Goal: Task Accomplishment & Management: Contribute content

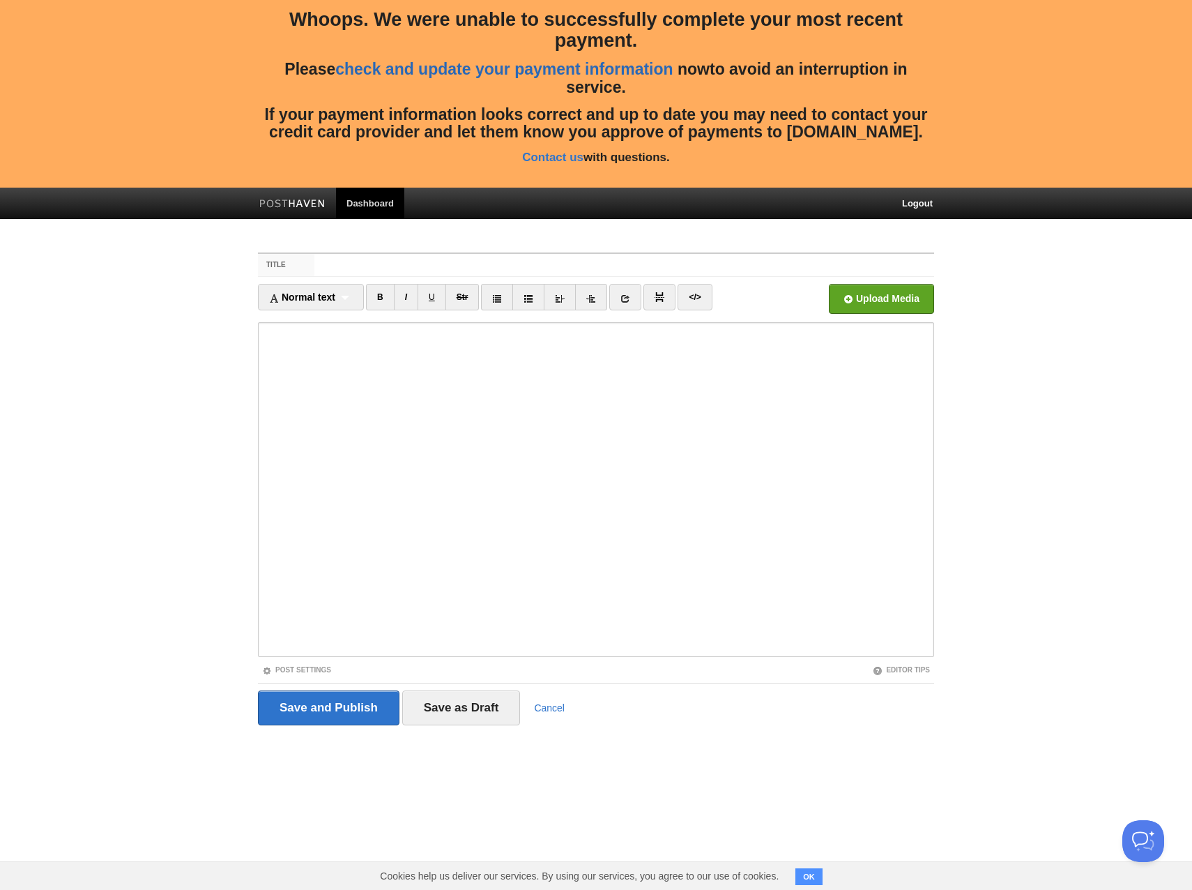
click at [526, 70] on link "check and update your payment information" at bounding box center [503, 69] width 337 height 18
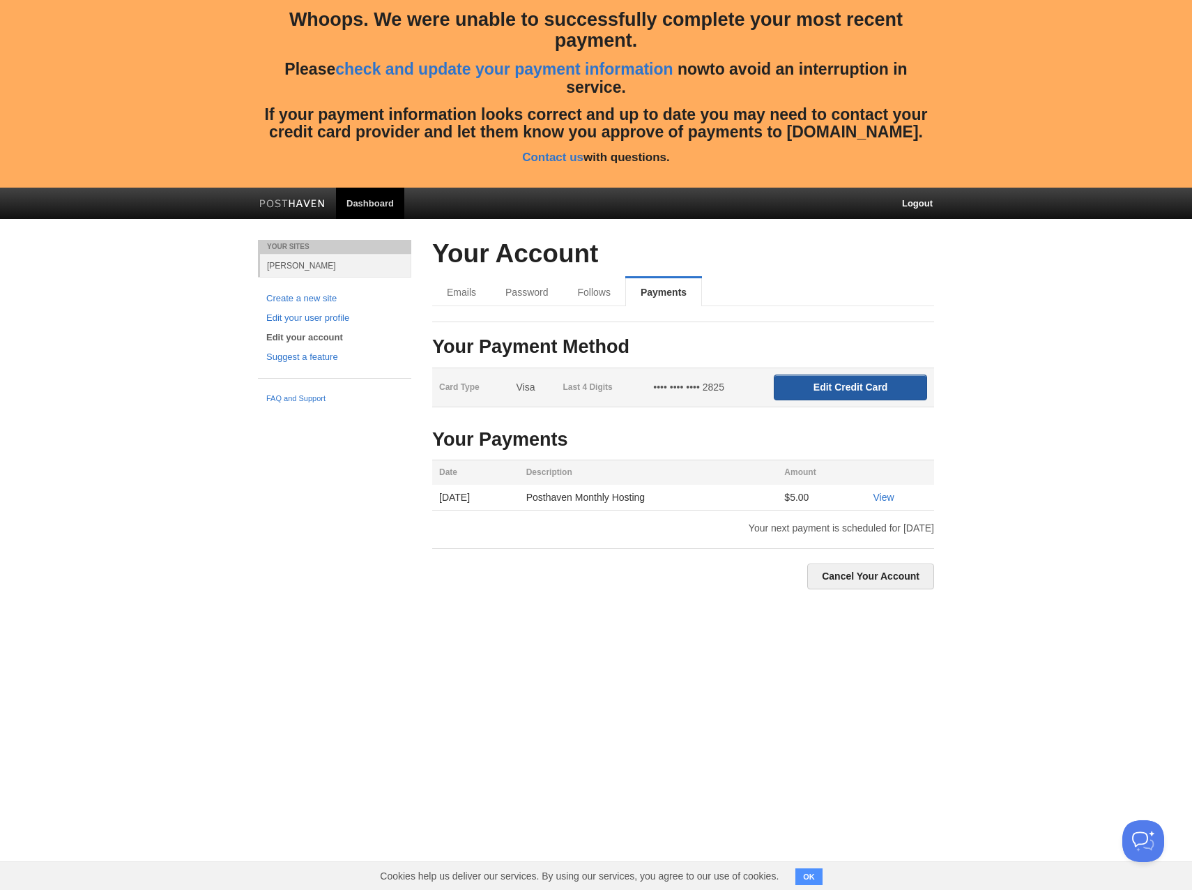
click at [804, 387] on input "Edit Credit Card" at bounding box center [850, 387] width 153 height 26
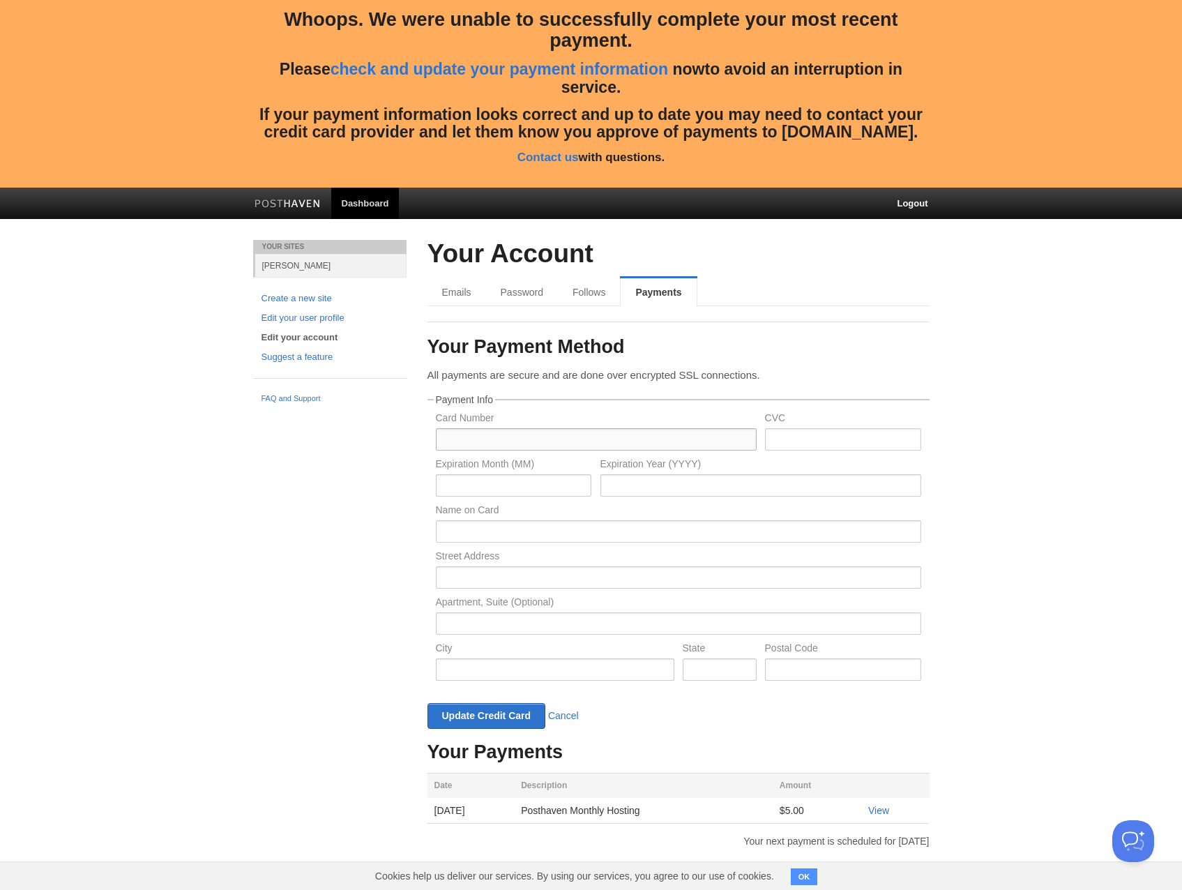
click at [523, 431] on input "text" at bounding box center [596, 439] width 321 height 22
type input "4871046553665598"
click at [863, 440] on input "text" at bounding box center [843, 439] width 156 height 22
type input "052"
click at [509, 493] on input "text" at bounding box center [514, 485] width 156 height 22
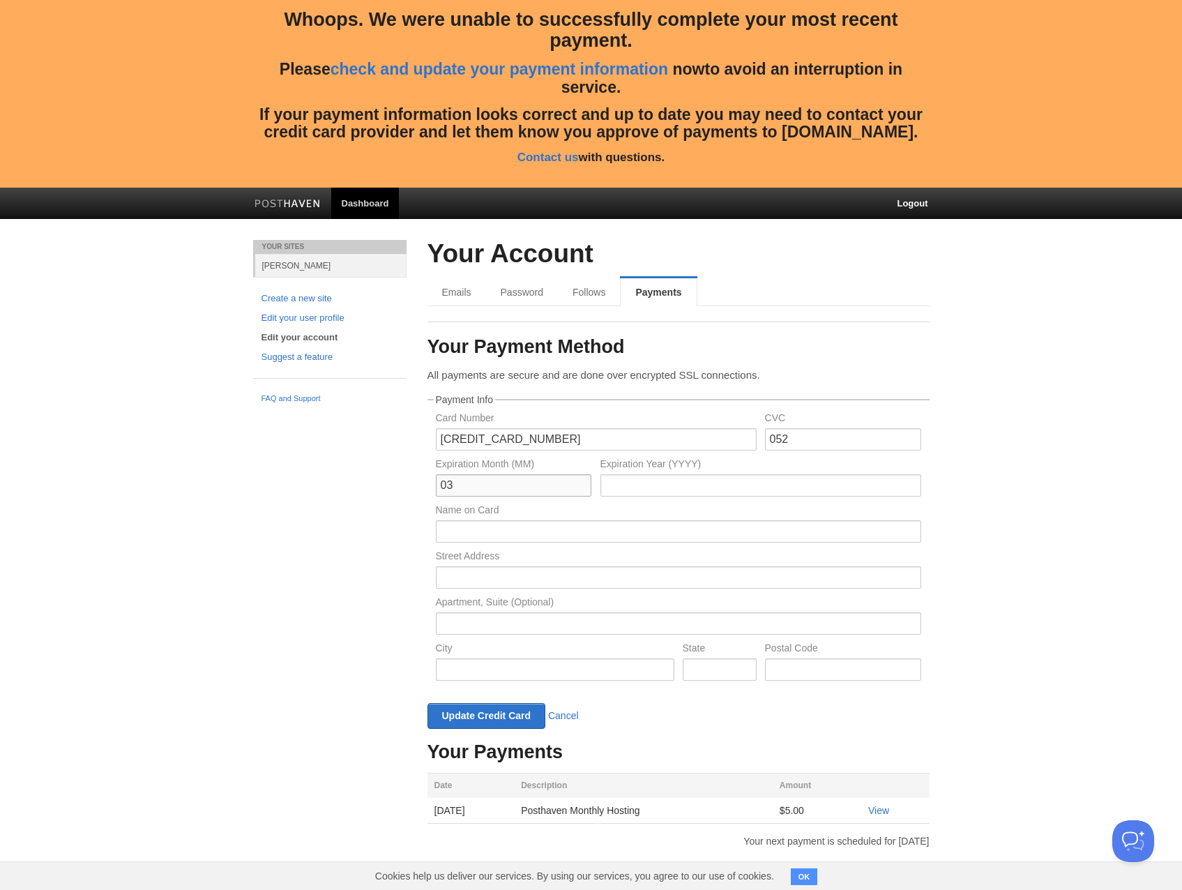
type input "03"
click at [637, 495] on input "text" at bounding box center [760, 485] width 321 height 22
type input "2029"
click at [558, 532] on input "text" at bounding box center [678, 531] width 485 height 22
type input "Xavier De Scheemaekere"
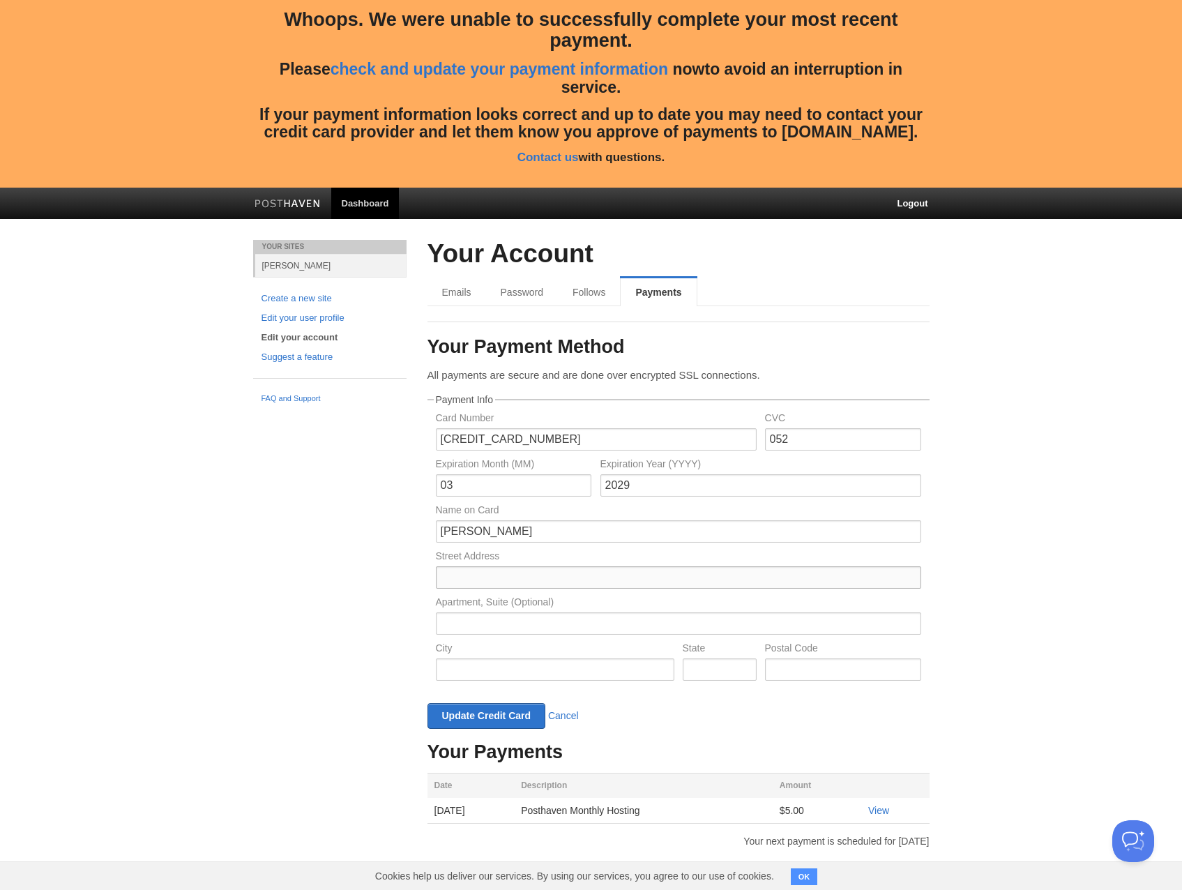
click at [533, 573] on input "text" at bounding box center [678, 577] width 485 height 22
type input "Kalverstraat 11"
type input "3320 Hoegaarden"
type input "3320"
click at [504, 711] on input "Update Credit Card" at bounding box center [486, 716] width 119 height 26
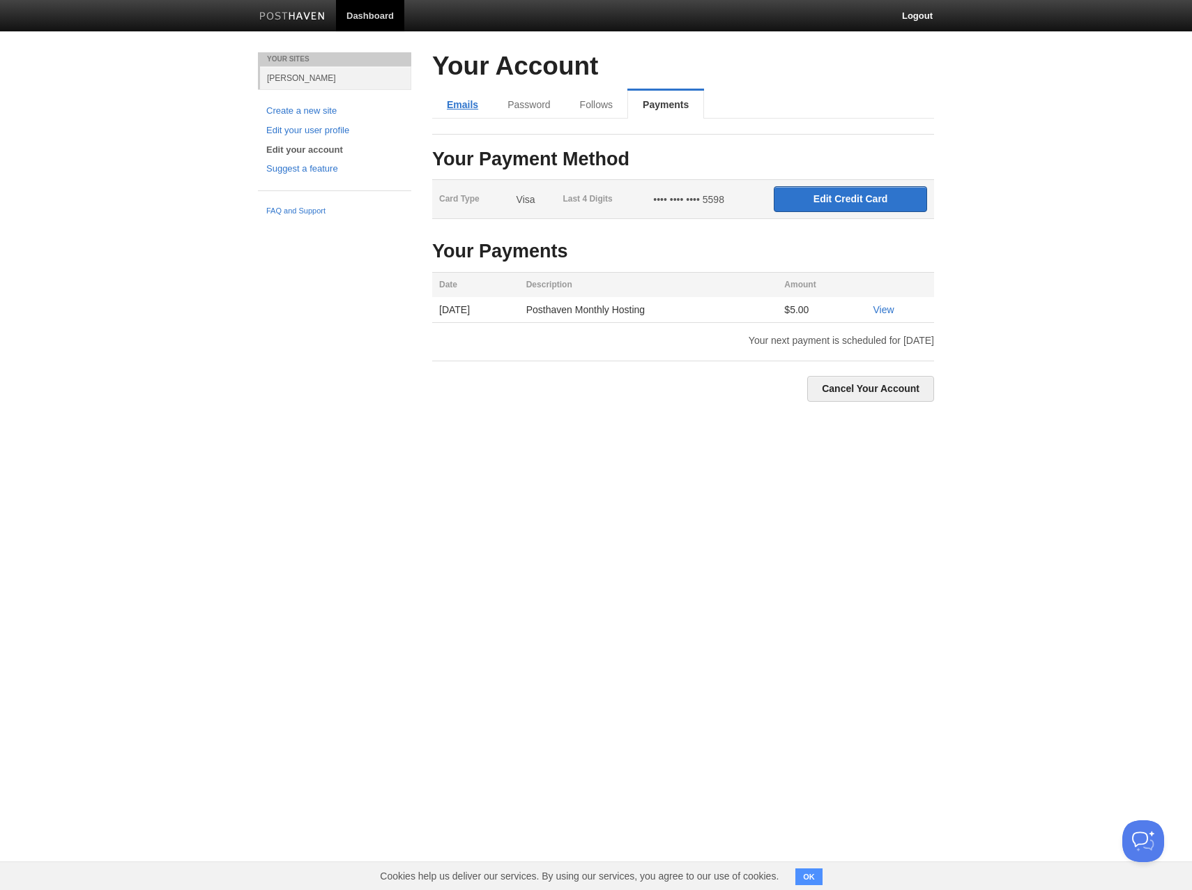
click at [457, 104] on link "Emails" at bounding box center [462, 105] width 61 height 28
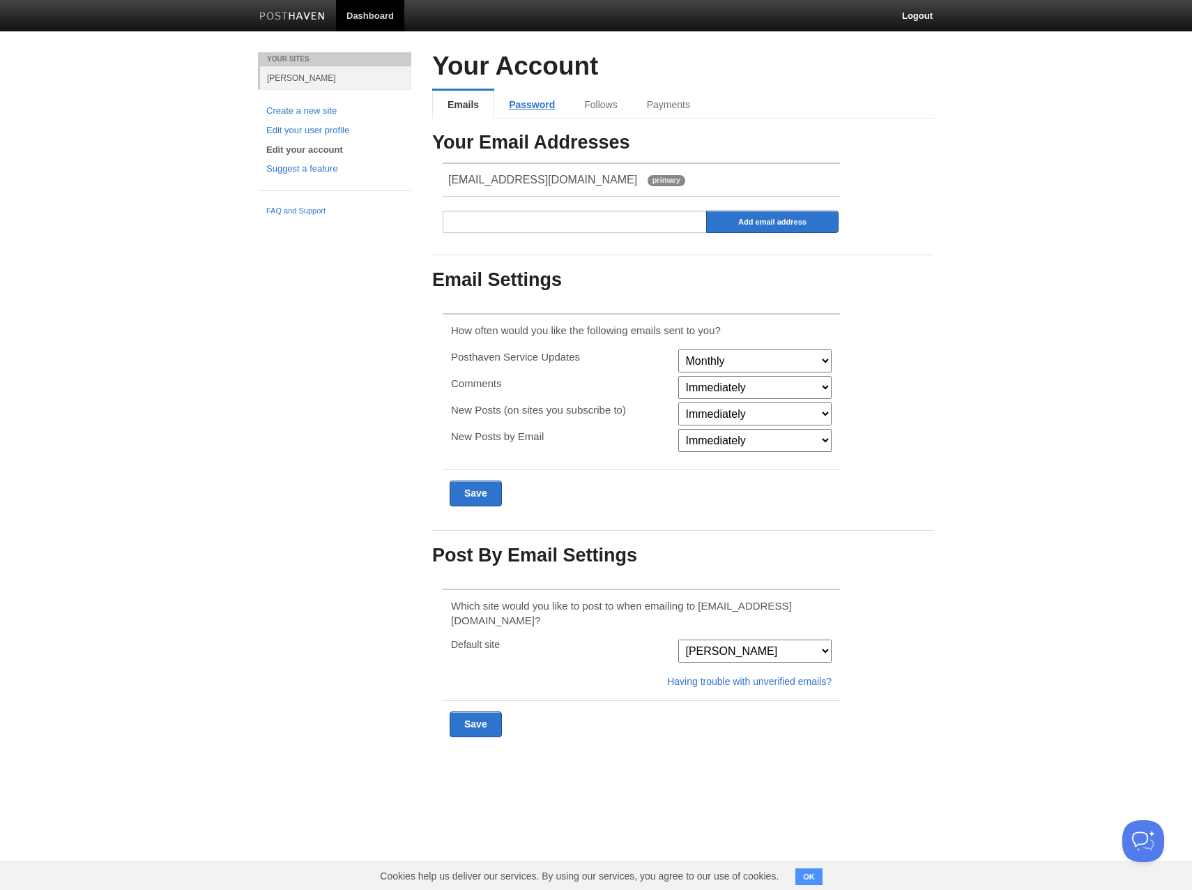
click at [521, 101] on link "Password" at bounding box center [531, 105] width 75 height 28
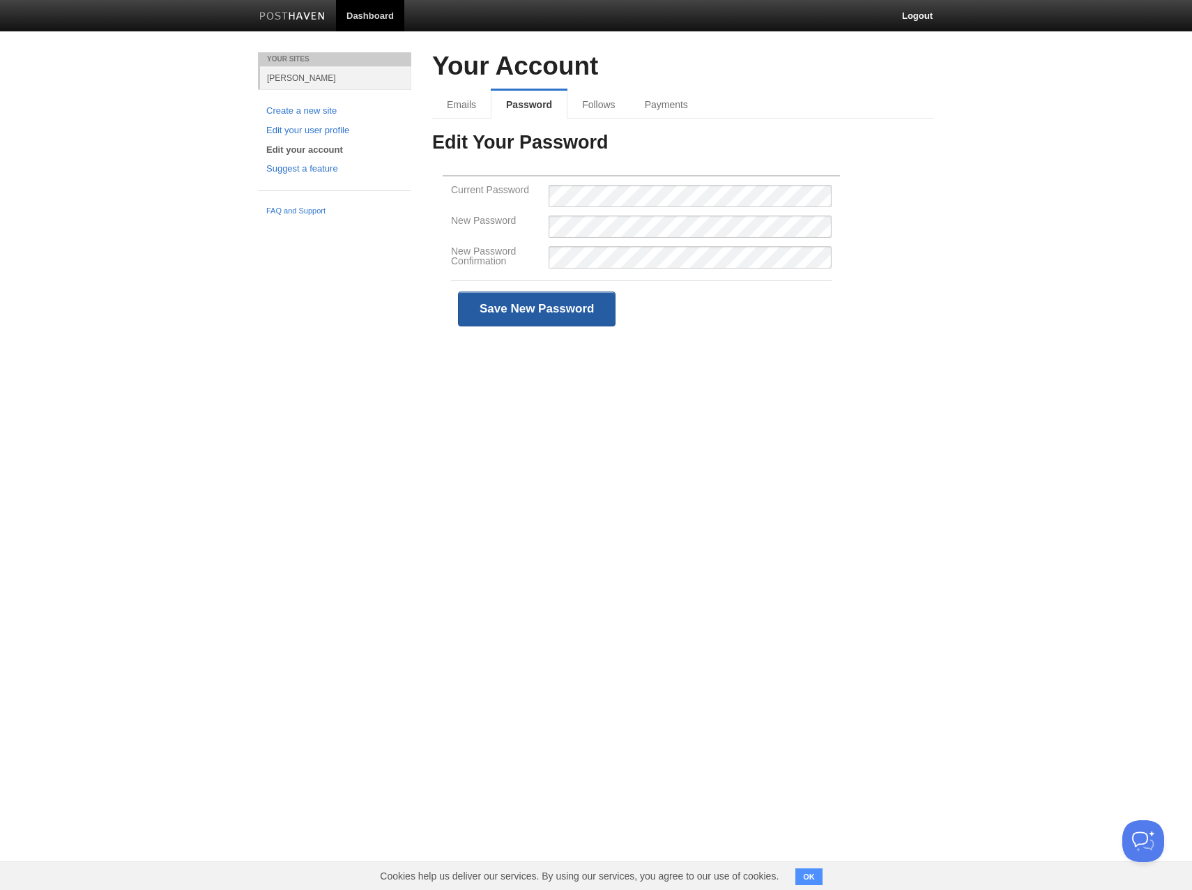
click at [557, 305] on input "Save New Password" at bounding box center [537, 308] width 158 height 35
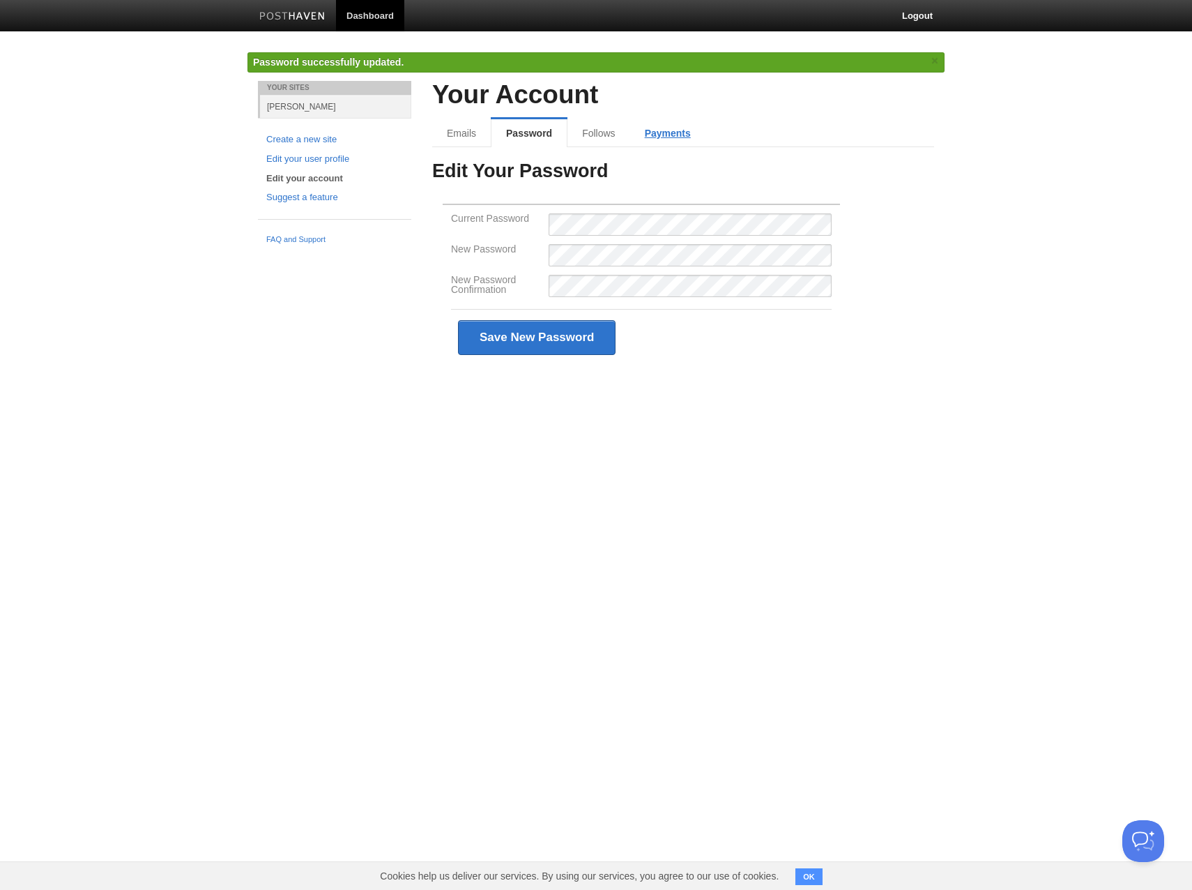
click at [664, 135] on link "Payments" at bounding box center [667, 133] width 75 height 28
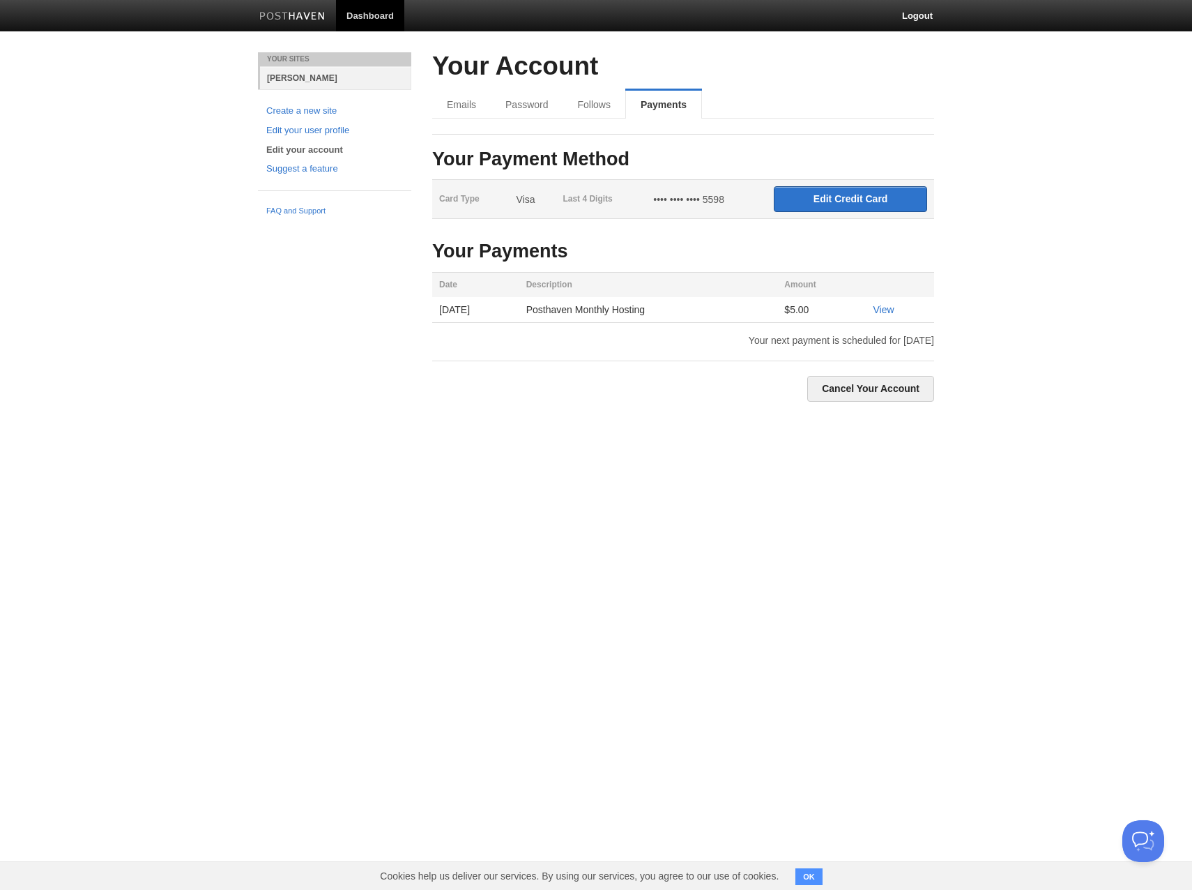
click at [306, 77] on link "[PERSON_NAME]" at bounding box center [335, 77] width 151 height 23
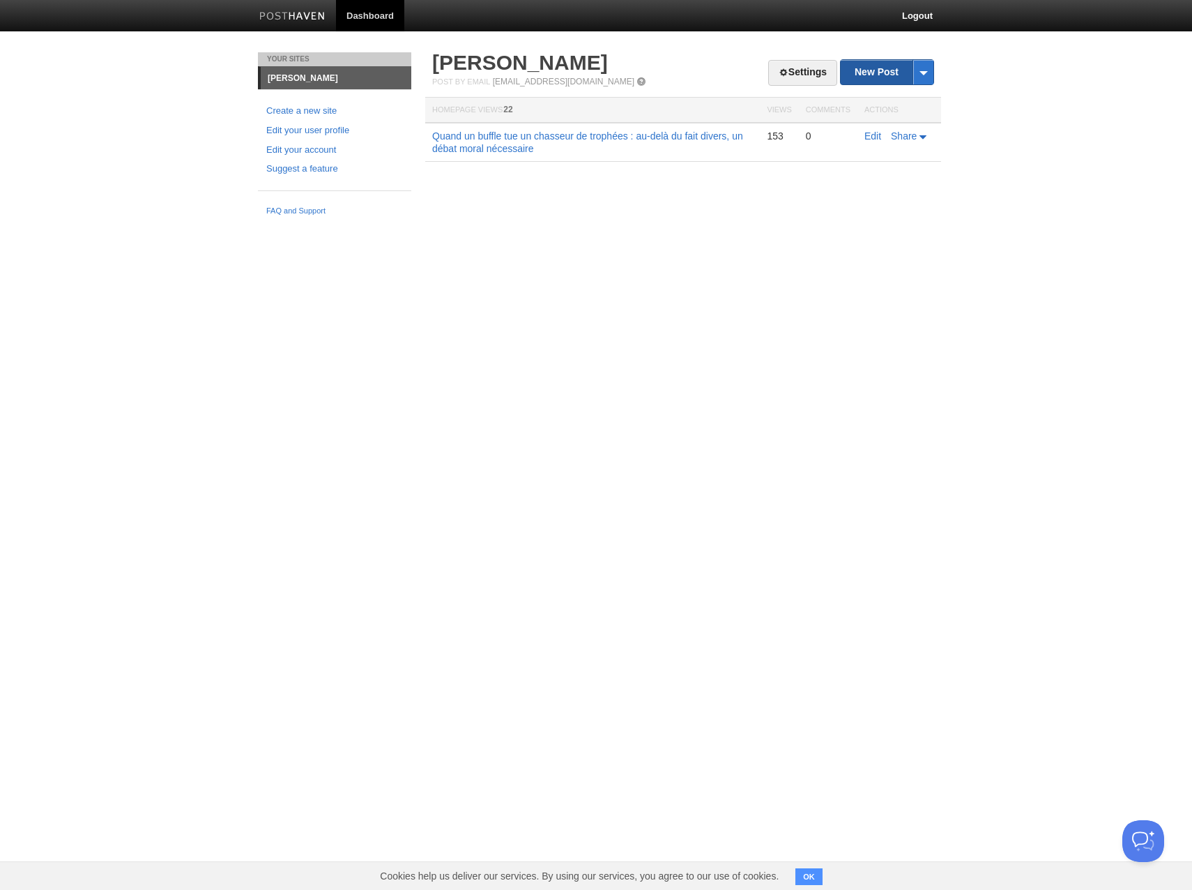
click at [877, 80] on link "New Post" at bounding box center [887, 72] width 93 height 24
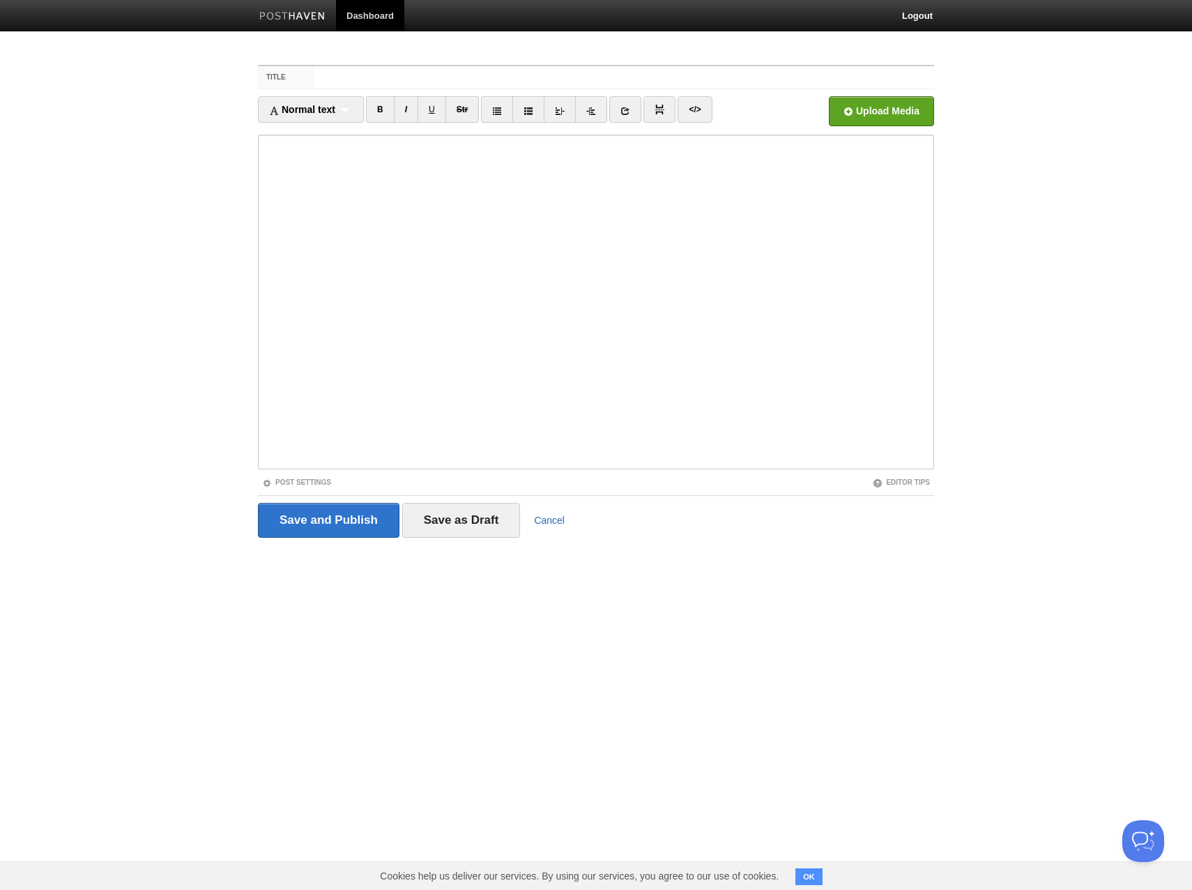
click at [547, 518] on link "Cancel" at bounding box center [549, 520] width 31 height 11
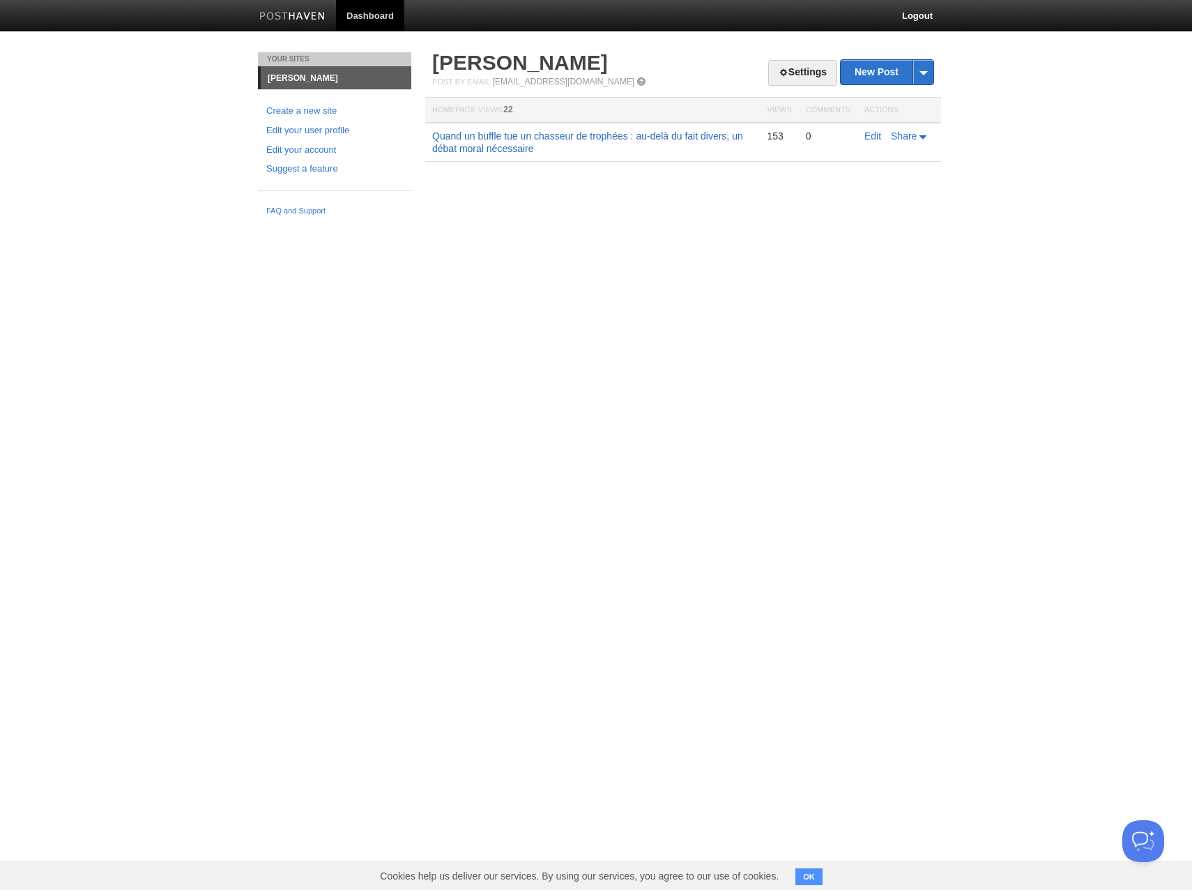
click at [519, 147] on link "Quand un buffle tue un chasseur de trophées : au-delà du fait divers, un débat …" at bounding box center [587, 142] width 311 height 24
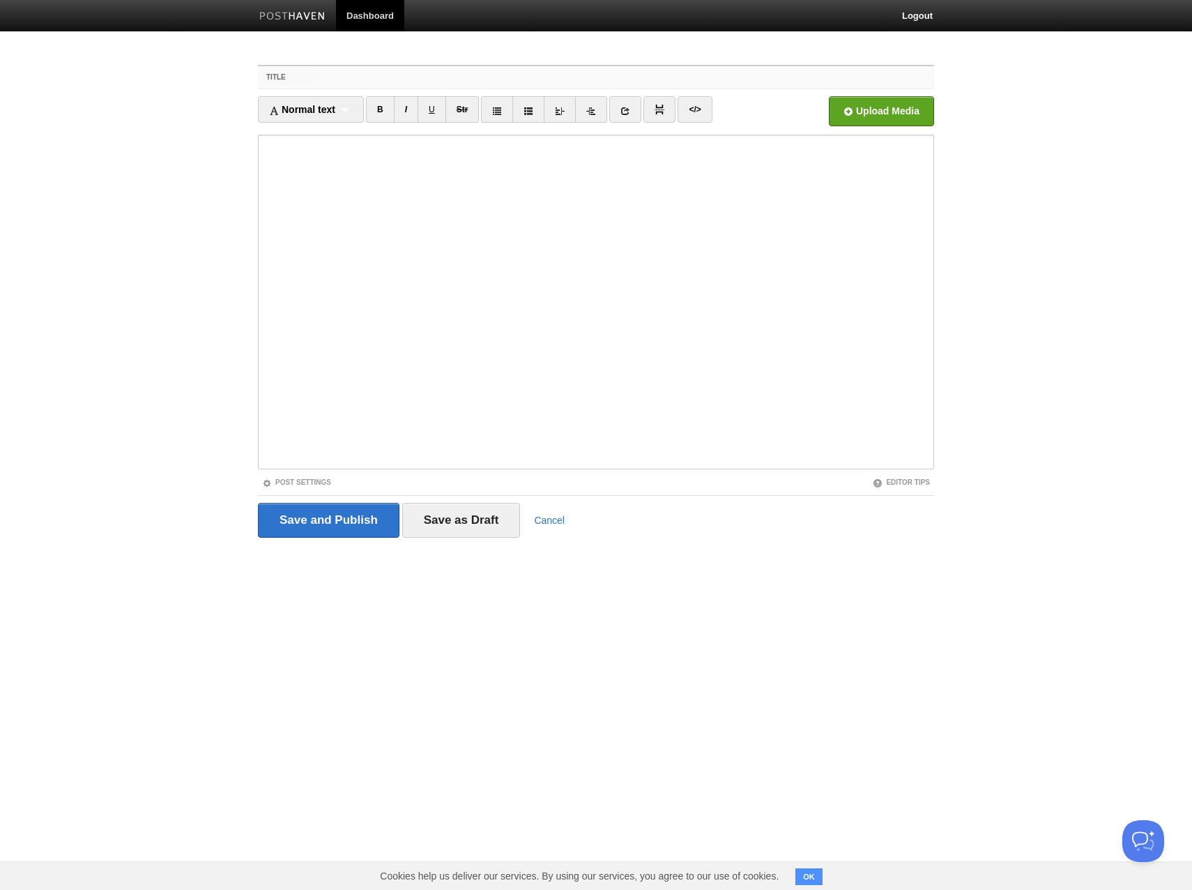
click at [373, 77] on input "Title" at bounding box center [624, 77] width 620 height 22
paste input "Au lieu de vous occuper des animaux, occupez-vous des humains !"
type input "Au lieu de vous occuper des animaux, occupez-vous des humains !"
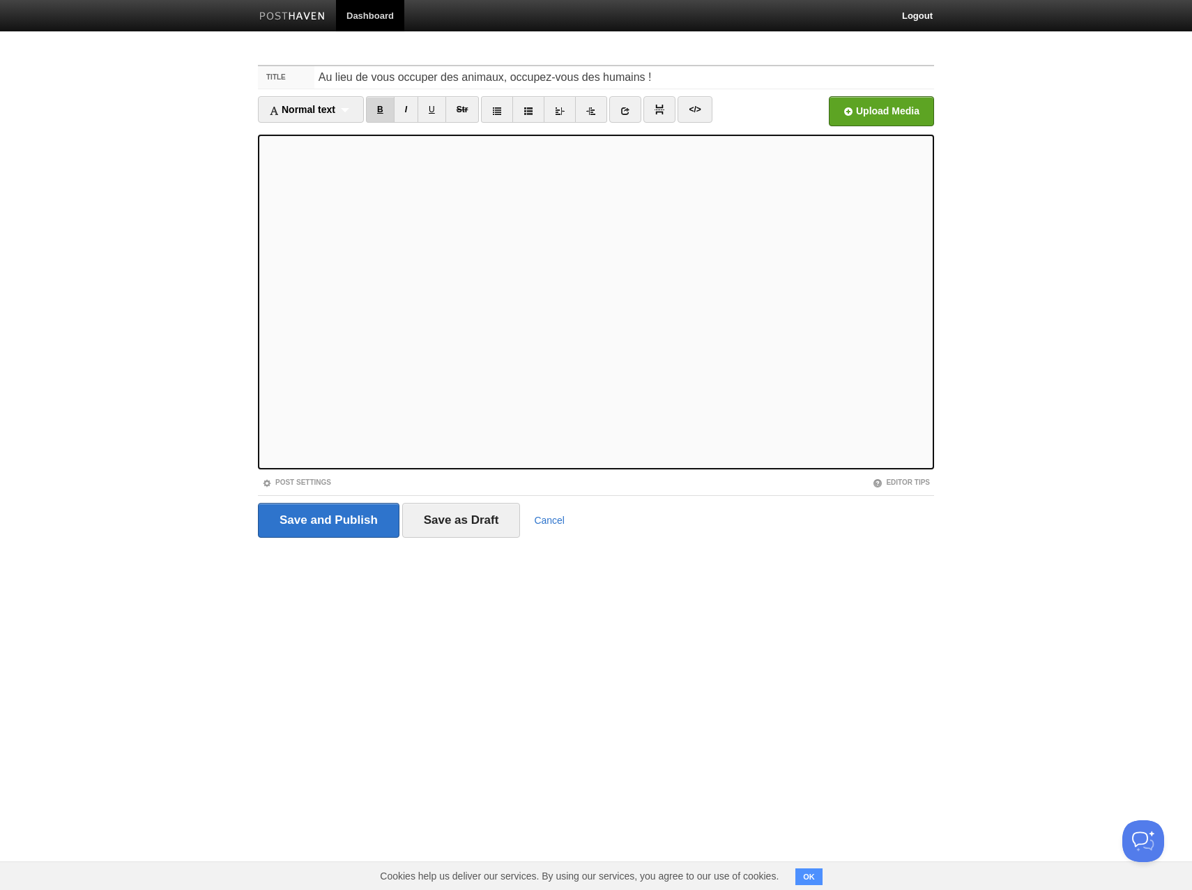
click at [386, 112] on link "B" at bounding box center [380, 109] width 29 height 26
click at [383, 116] on link "B" at bounding box center [380, 109] width 29 height 26
click at [382, 113] on link "B" at bounding box center [380, 109] width 29 height 26
click at [379, 112] on link "B" at bounding box center [380, 109] width 29 height 26
click at [385, 114] on link "B" at bounding box center [380, 109] width 29 height 26
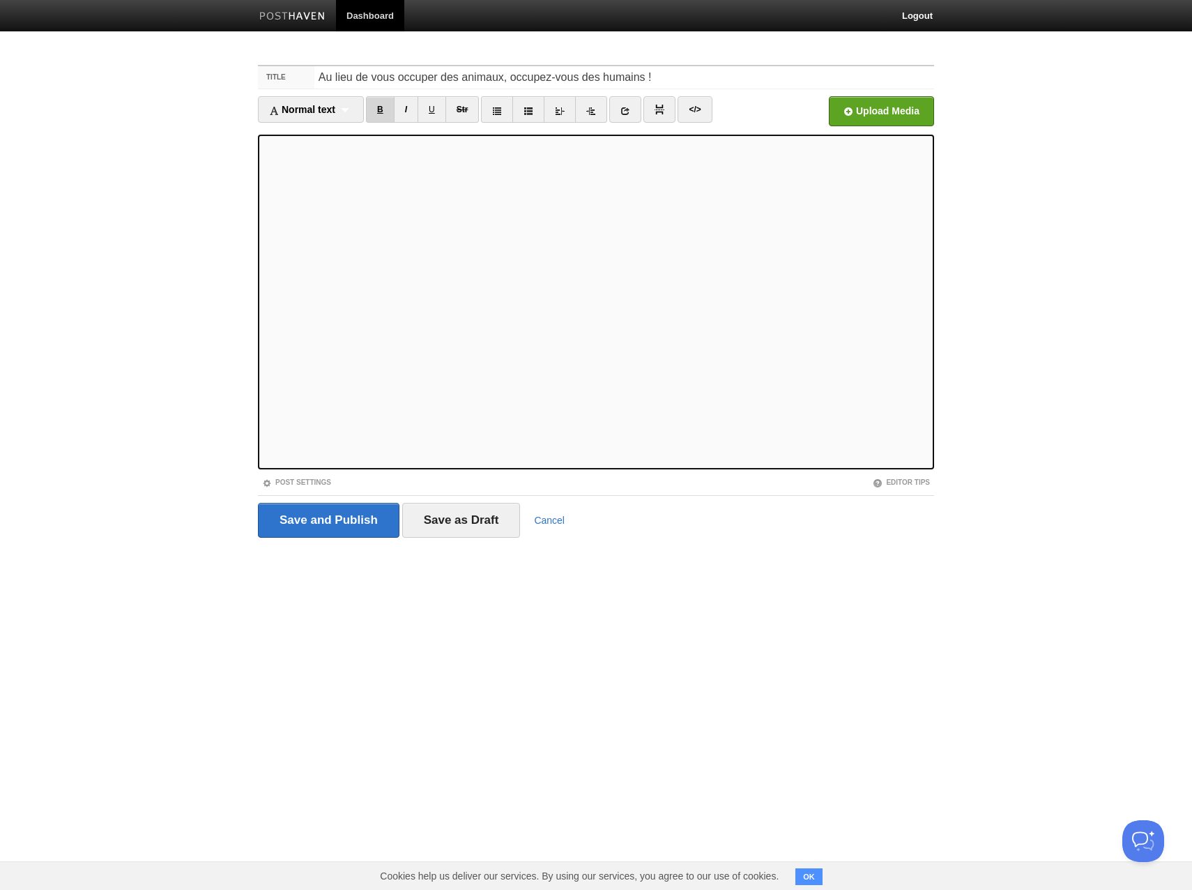
click at [379, 114] on link "B" at bounding box center [380, 109] width 29 height 26
click at [378, 110] on link "B" at bounding box center [380, 109] width 29 height 26
click at [381, 114] on link "B" at bounding box center [380, 109] width 29 height 26
click at [430, 515] on input "Save as Draft" at bounding box center [461, 520] width 119 height 35
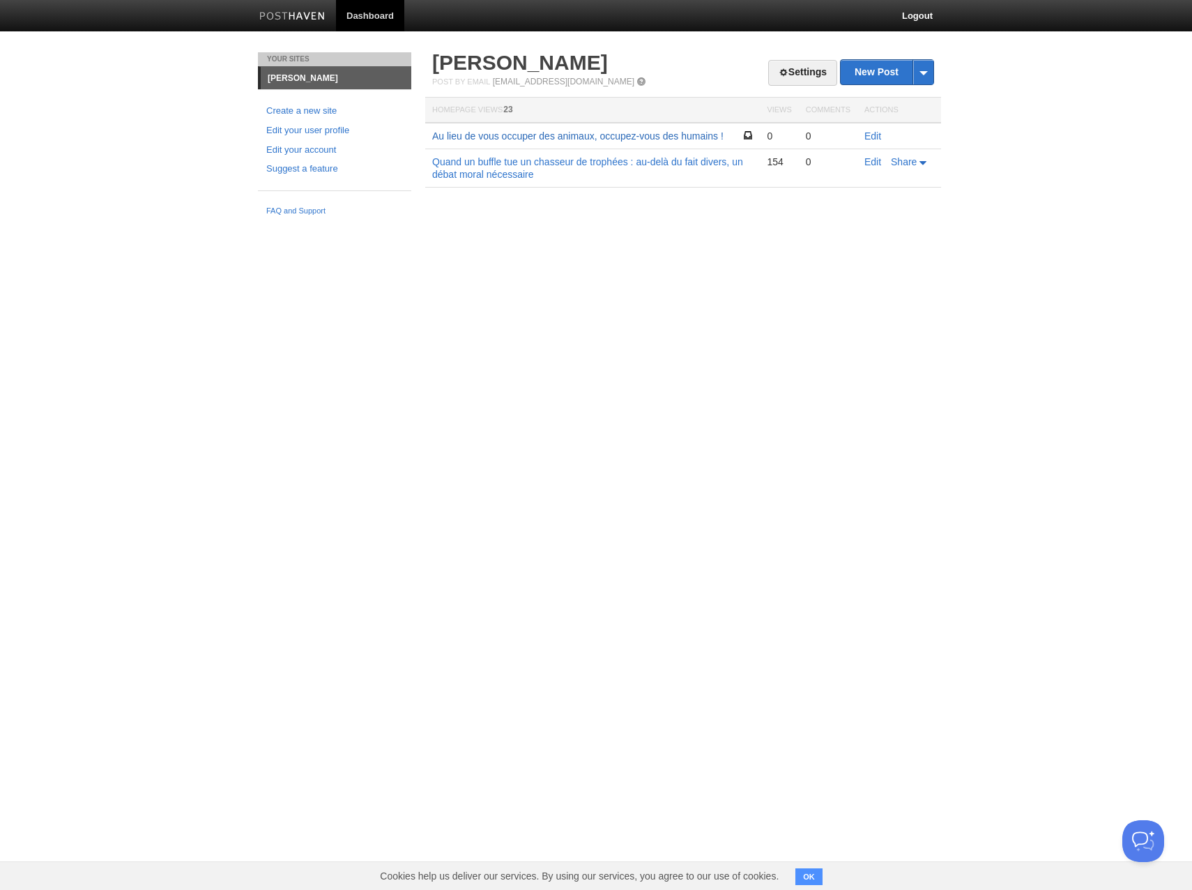
click at [547, 133] on link "Au lieu de vous occuper des animaux, occupez-vous des humains !" at bounding box center [577, 135] width 291 height 11
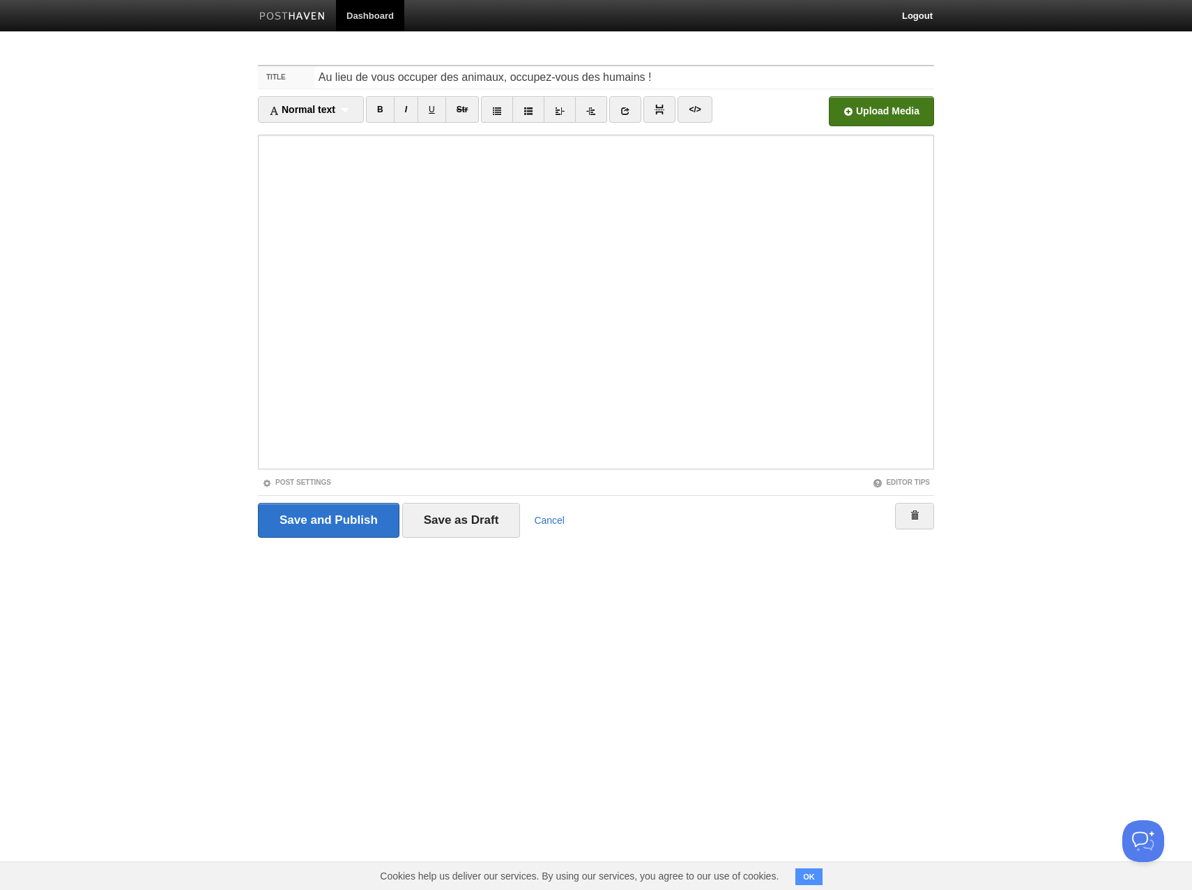
click at [846, 110] on input "file" at bounding box center [461, 114] width 1056 height 71
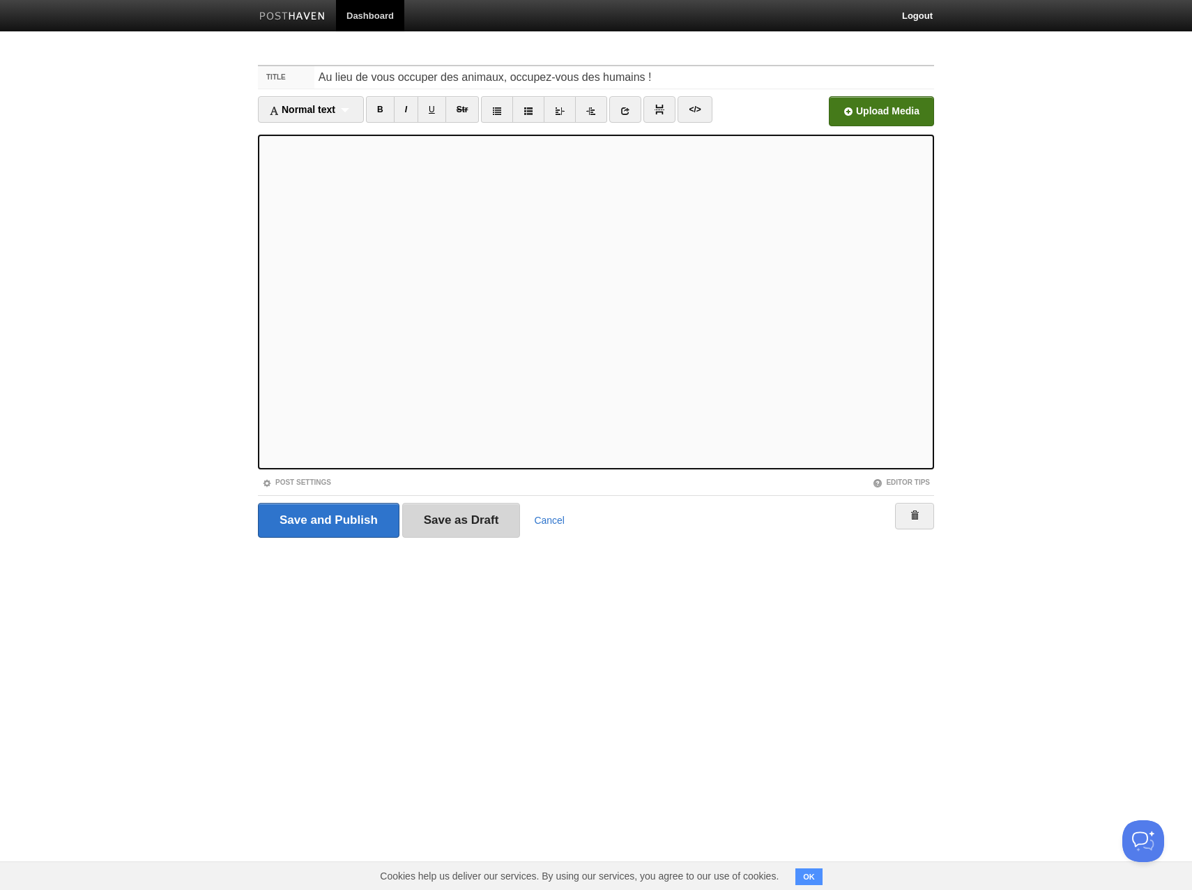
click at [441, 526] on input "Save as Draft" at bounding box center [461, 520] width 119 height 35
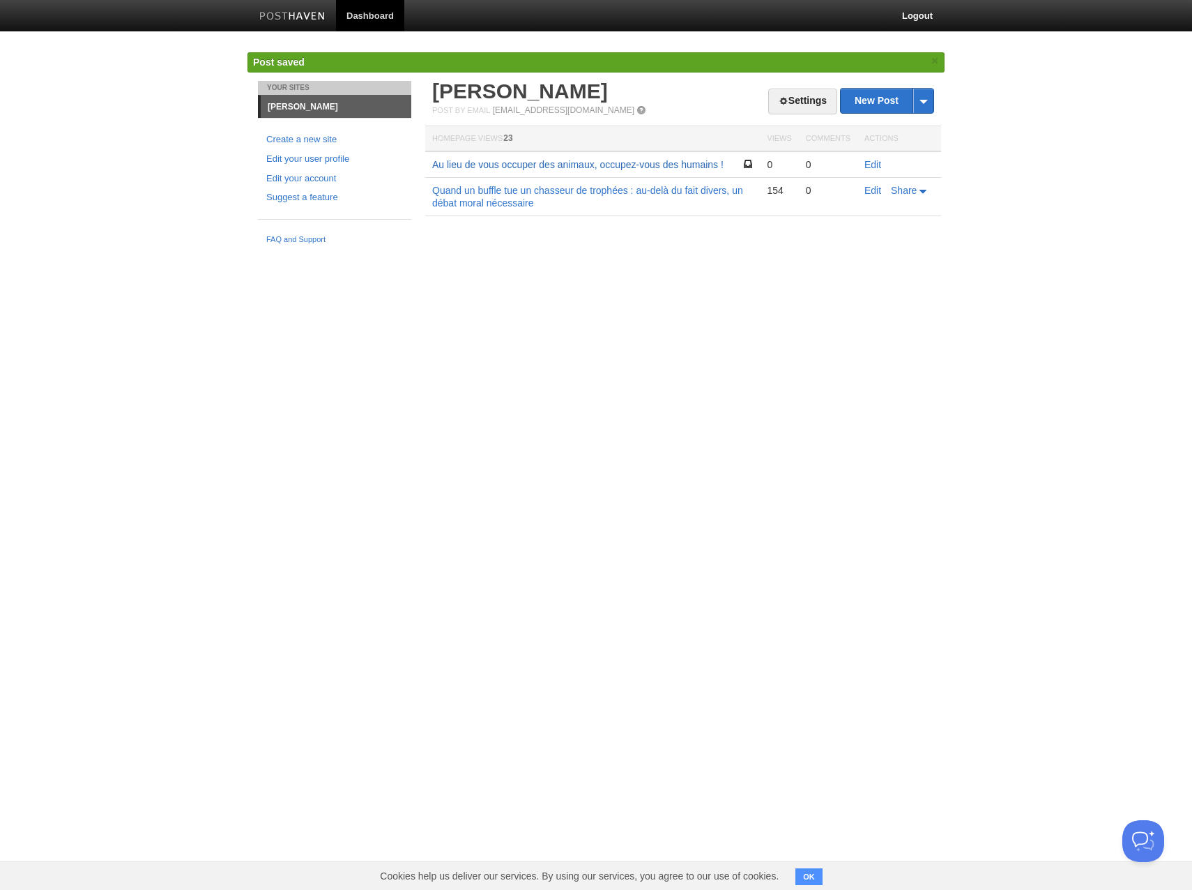
click at [574, 167] on link "Au lieu de vous occuper des animaux, occupez-vous des humains !" at bounding box center [577, 164] width 291 height 11
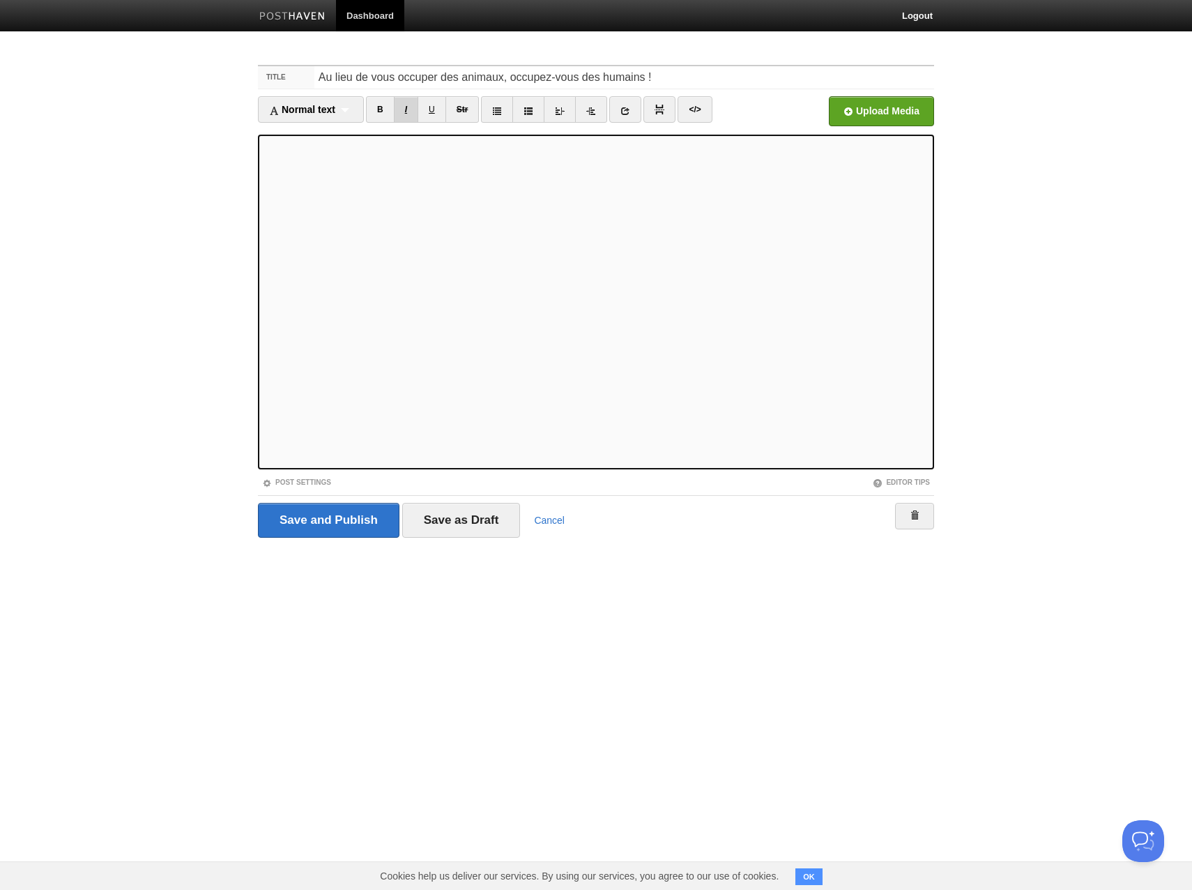
click at [415, 110] on link "I" at bounding box center [406, 109] width 24 height 26
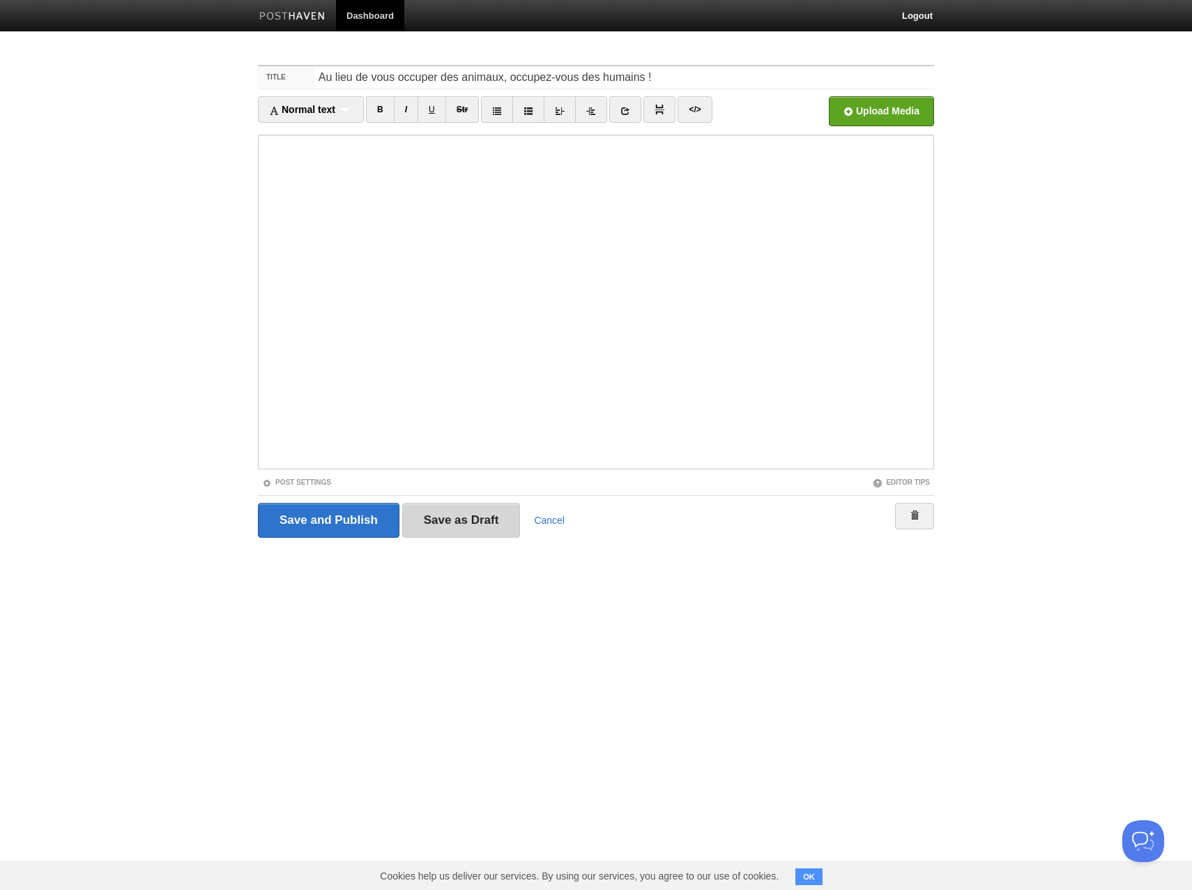
click at [466, 522] on input "Save as Draft" at bounding box center [461, 520] width 119 height 35
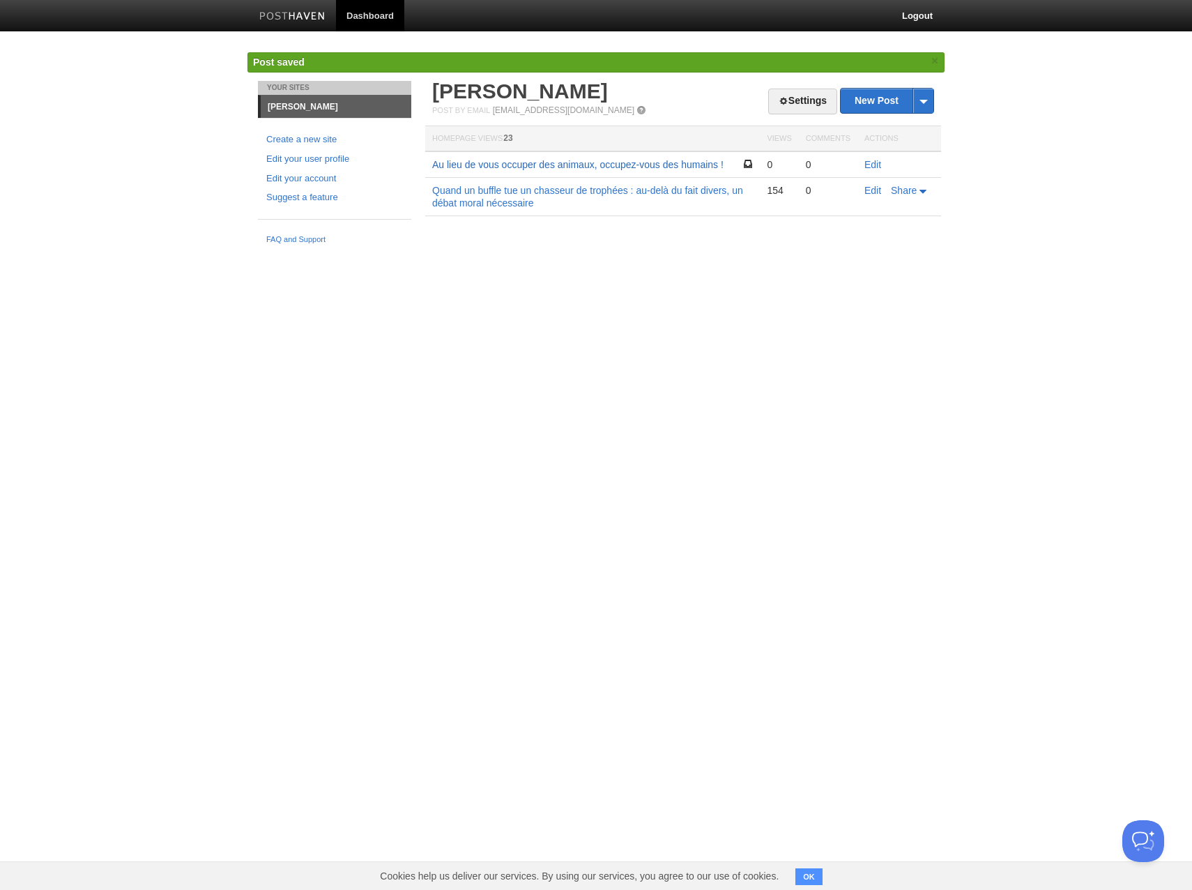
click at [561, 165] on link "Au lieu de vous occuper des animaux, occupez-vous des humains !" at bounding box center [577, 164] width 291 height 11
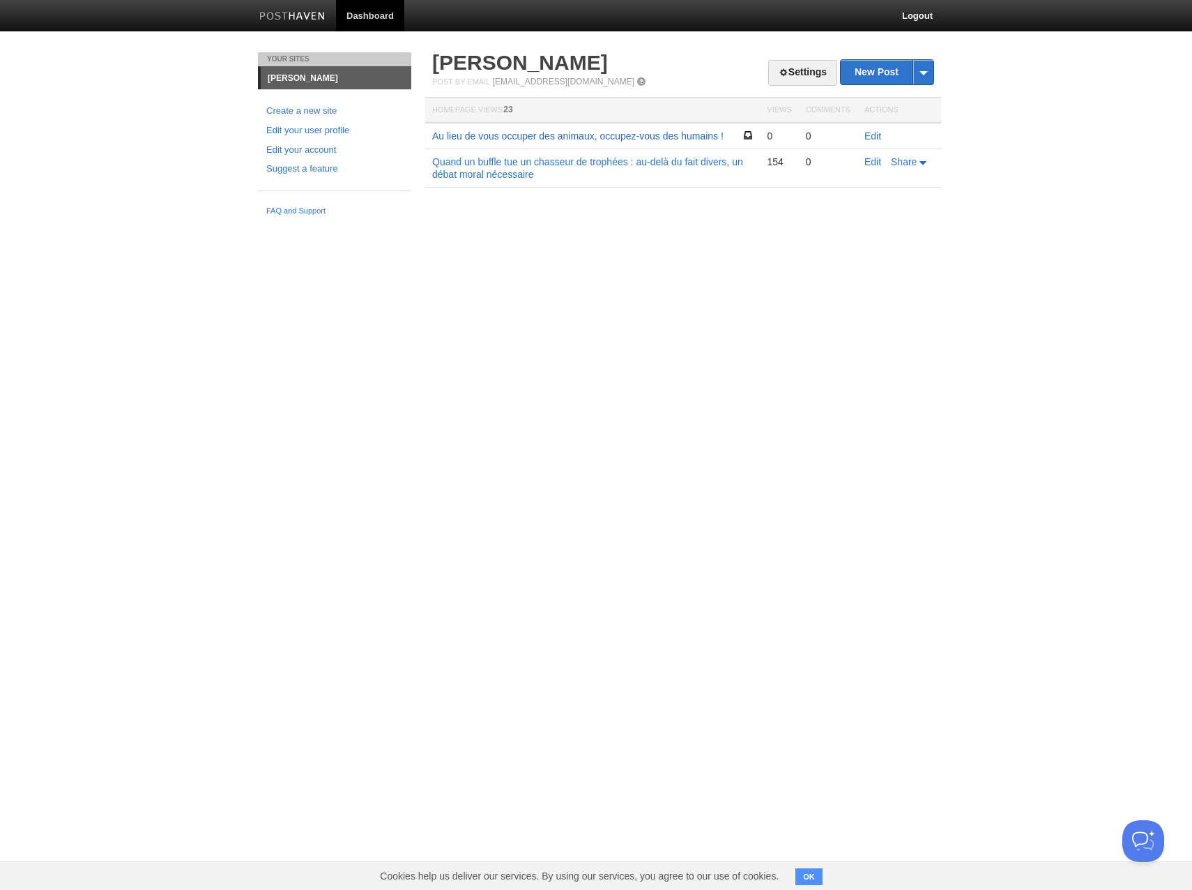
click at [679, 134] on link "Au lieu de vous occuper des animaux, occupez-vous des humains !" at bounding box center [577, 135] width 291 height 11
click at [872, 137] on link "Edit" at bounding box center [873, 135] width 17 height 11
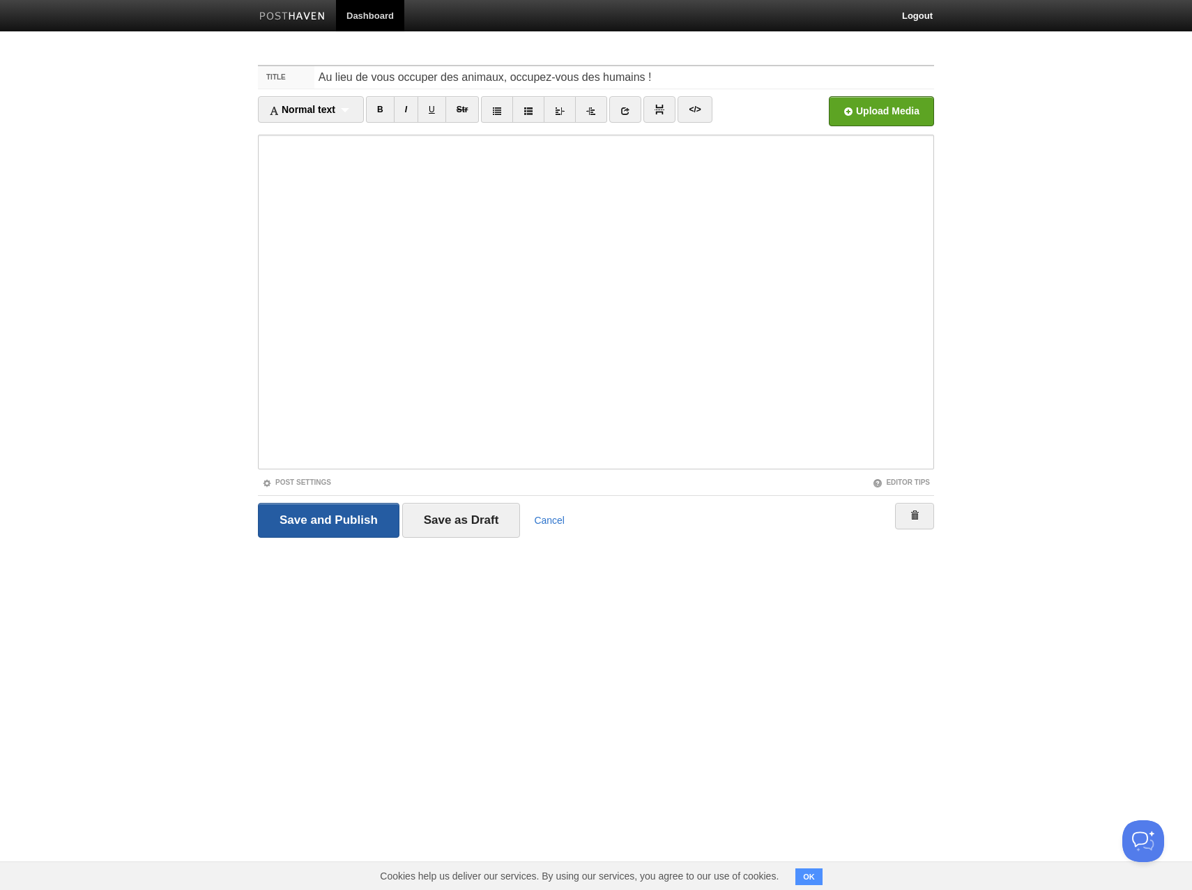
click at [324, 524] on input "Save and Publish" at bounding box center [329, 520] width 142 height 35
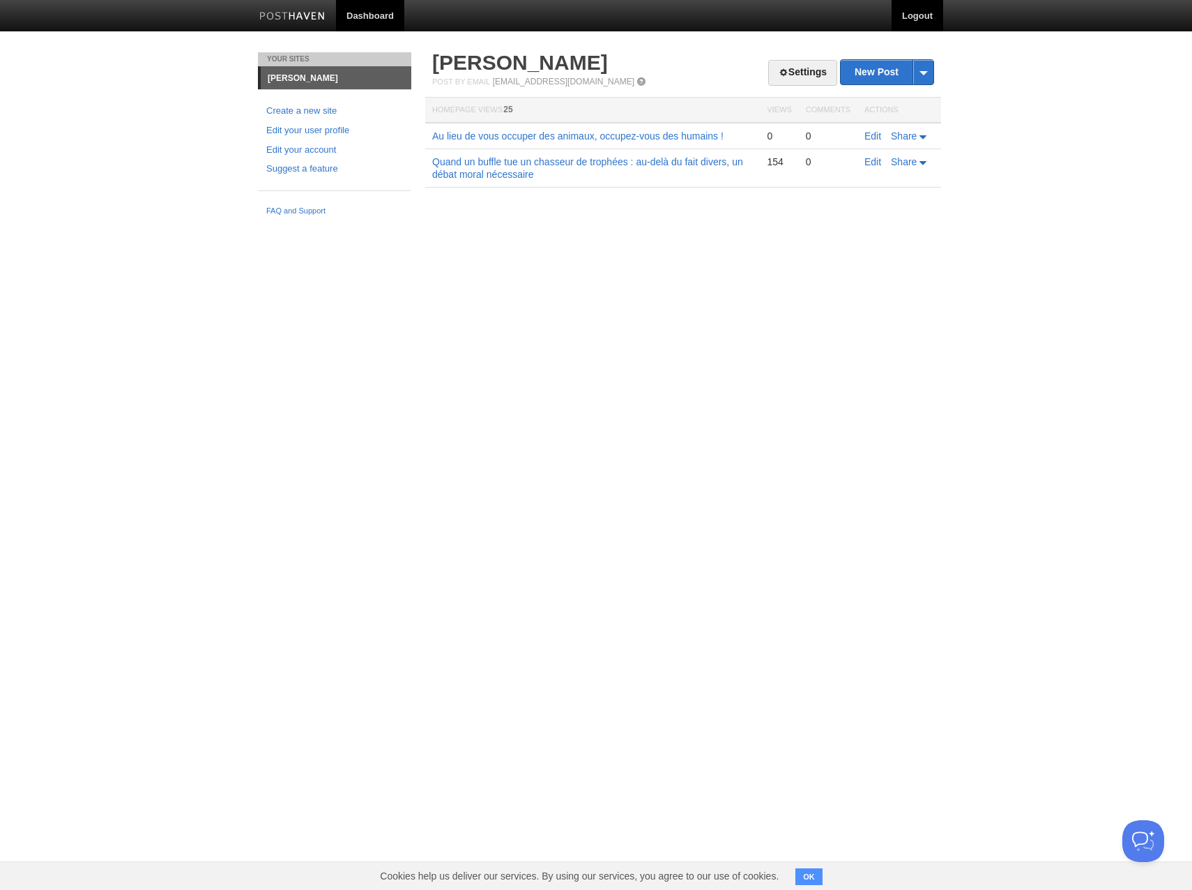
click at [920, 15] on link "Logout" at bounding box center [918, 15] width 52 height 31
